Goal: Communication & Community: Answer question/provide support

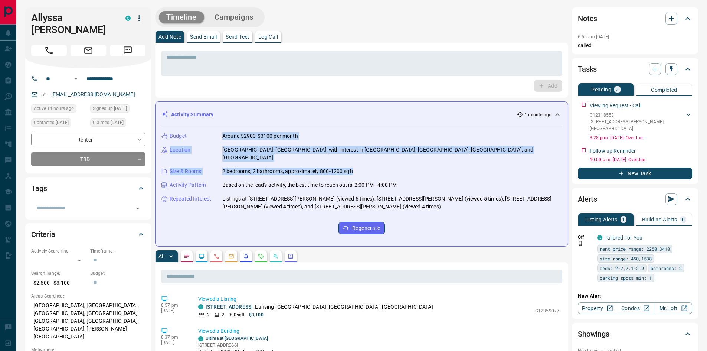
drag, startPoint x: 222, startPoint y: 134, endPoint x: 344, endPoint y: 156, distance: 123.9
click at [363, 162] on div "Budget Around $2900-$3100 per month Location [GEOGRAPHIC_DATA], [GEOGRAPHIC_DAT…" at bounding box center [361, 183] width 400 height 114
copy div "Around $2900-$3100 per month Location [GEOGRAPHIC_DATA], [GEOGRAPHIC_DATA], wit…"
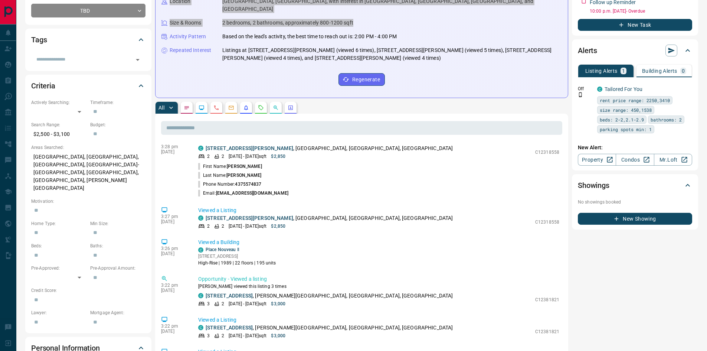
scroll to position [1187, 0]
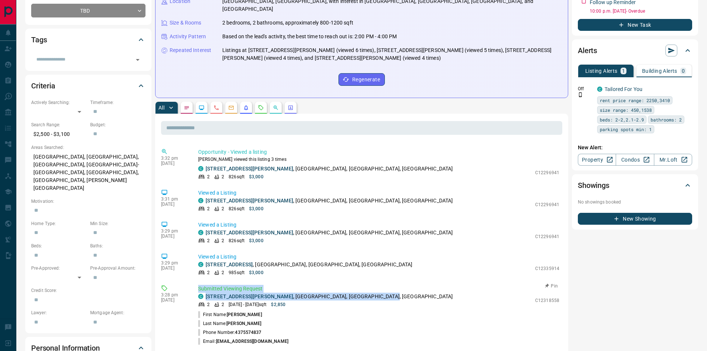
drag, startPoint x: 199, startPoint y: 272, endPoint x: 332, endPoint y: 279, distance: 133.0
click at [358, 285] on div "Submitted Viewing Request C [STREET_ADDRESS][PERSON_NAME] 2 2 [DATE] - [DATE] s…" at bounding box center [380, 315] width 364 height 61
copy div "Submitted Viewing Request C [STREET_ADDRESS][PERSON_NAME]"
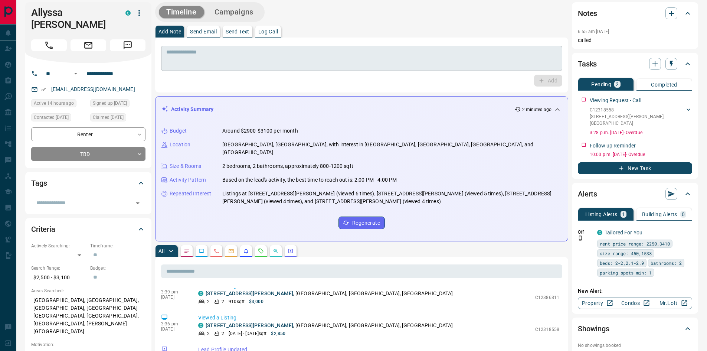
scroll to position [0, 0]
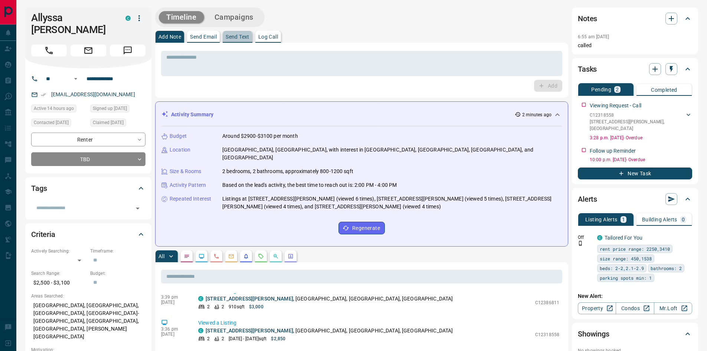
click at [238, 36] on p "Send Text" at bounding box center [238, 36] width 24 height 5
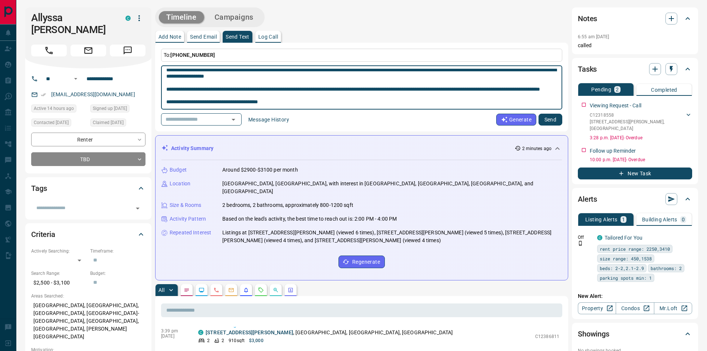
scroll to position [205, 0]
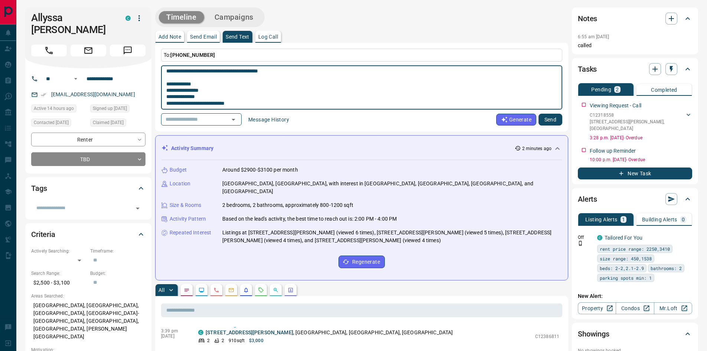
click at [291, 73] on textarea at bounding box center [361, 88] width 391 height 38
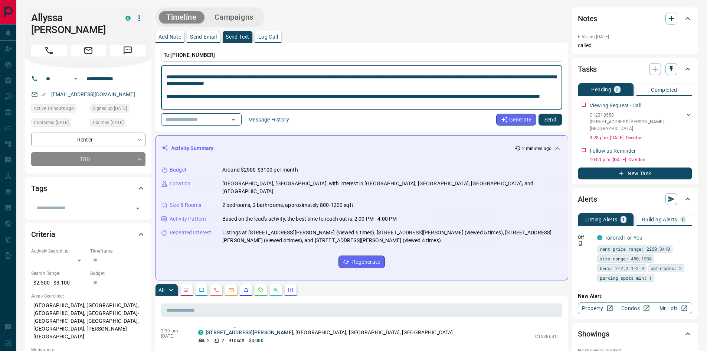
scroll to position [124, 0]
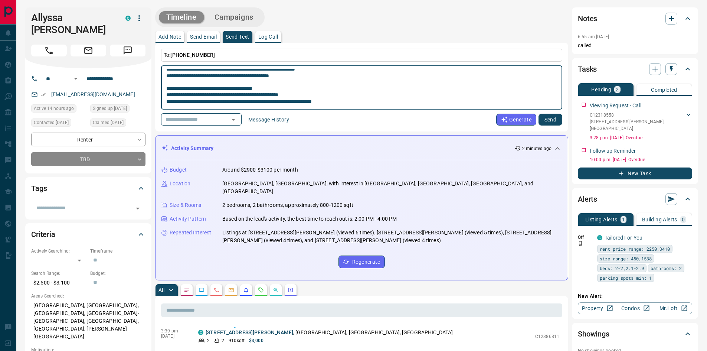
click at [362, 100] on textarea at bounding box center [361, 88] width 391 height 38
type textarea "**********"
click at [546, 118] on button "Send" at bounding box center [550, 120] width 24 height 12
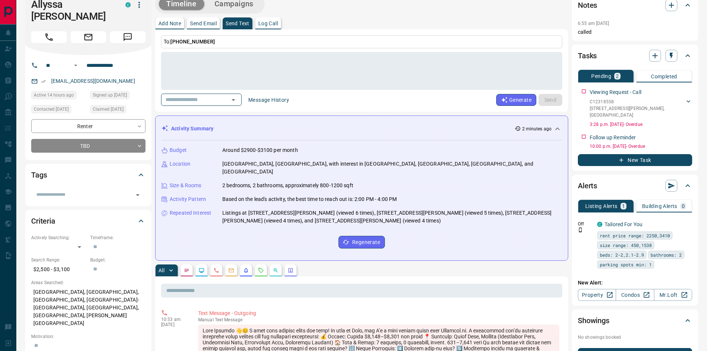
scroll to position [0, 0]
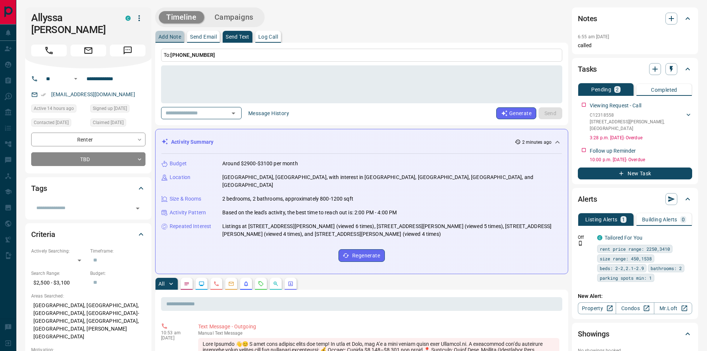
click at [166, 36] on p "Add Note" at bounding box center [169, 36] width 23 height 5
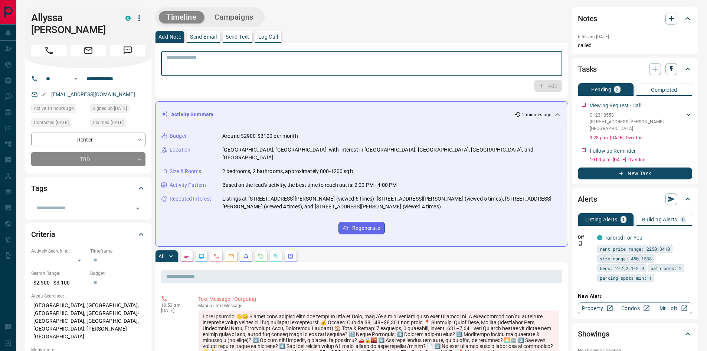
paste textarea "**********"
type textarea "**********"
click at [542, 86] on icon "button" at bounding box center [541, 86] width 4 height 4
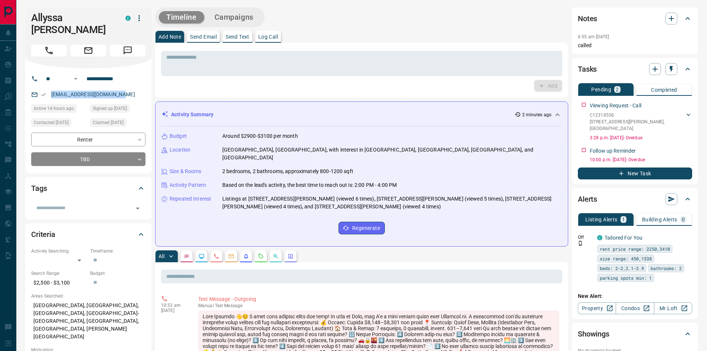
drag, startPoint x: 121, startPoint y: 94, endPoint x: 50, endPoint y: 93, distance: 70.9
click at [50, 93] on div "[EMAIL_ADDRESS][DOMAIN_NAME]" at bounding box center [88, 94] width 114 height 12
copy link "[EMAIL_ADDRESS][DOMAIN_NAME]"
